Goal: Navigation & Orientation: Find specific page/section

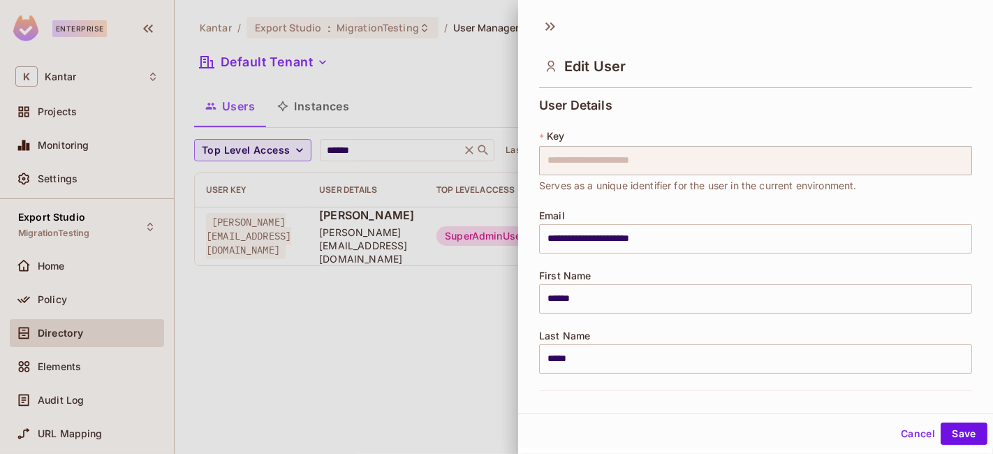
scroll to position [369, 0]
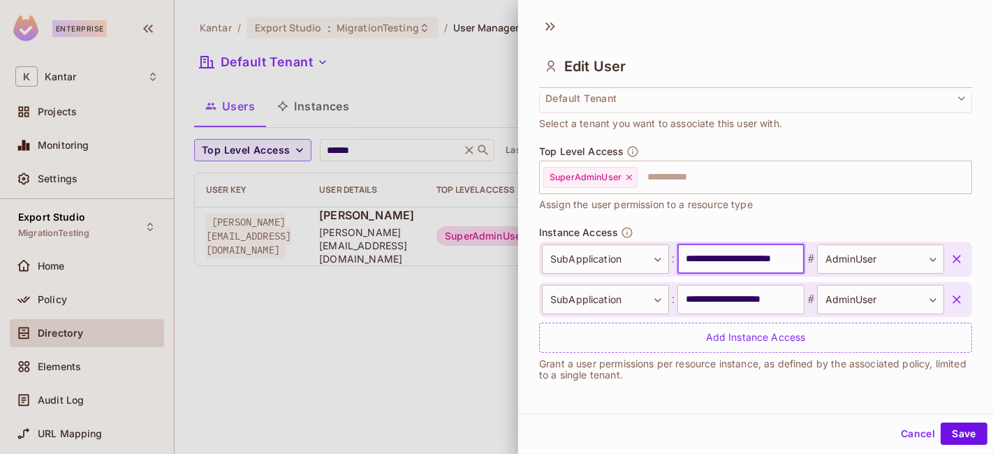
click at [901, 432] on button "Cancel" at bounding box center [918, 434] width 45 height 22
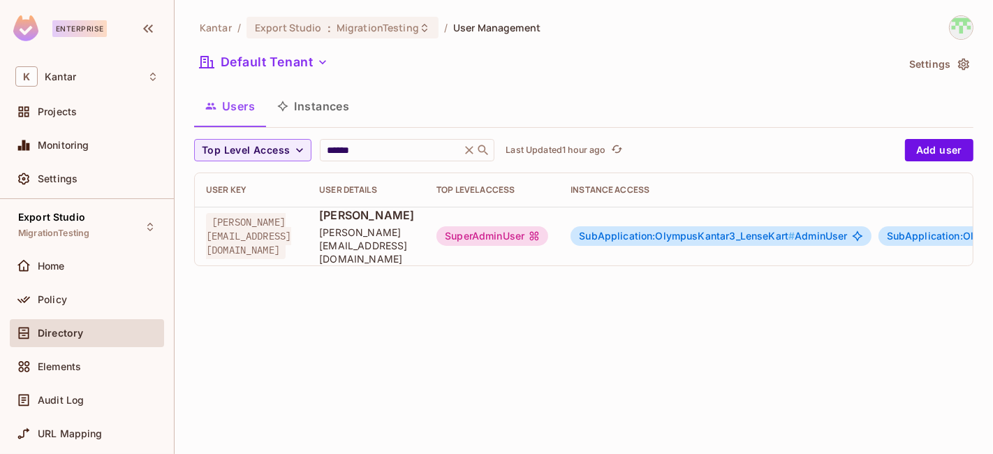
click at [304, 117] on button "Instances" at bounding box center [313, 106] width 94 height 35
